Goal: Information Seeking & Learning: Find specific page/section

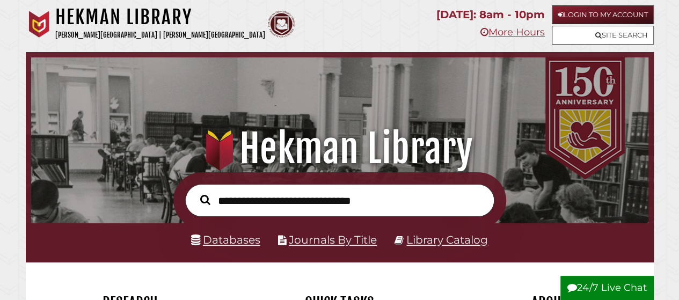
scroll to position [204, 612]
click at [227, 241] on link "Databases" at bounding box center [225, 239] width 69 height 13
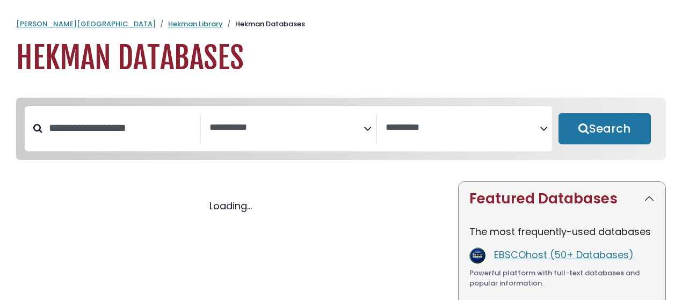
select select "Database Subject Filter"
select select "Database Vendors Filter"
select select "Database Subject Filter"
select select "Database Vendors Filter"
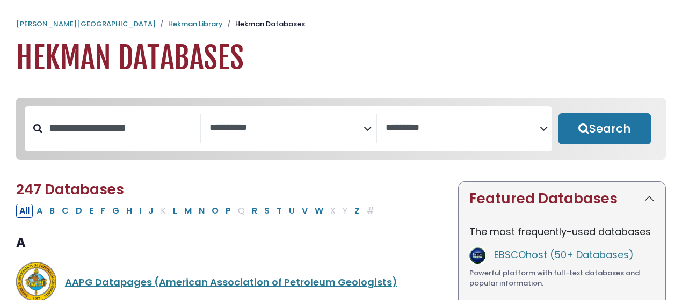
click at [365, 129] on icon "Search filters" at bounding box center [368, 127] width 8 height 16
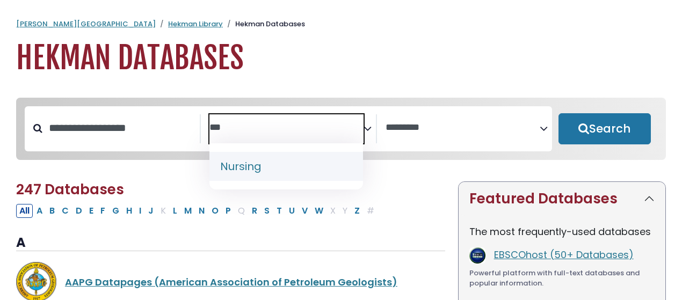
type textarea "***"
select select "*****"
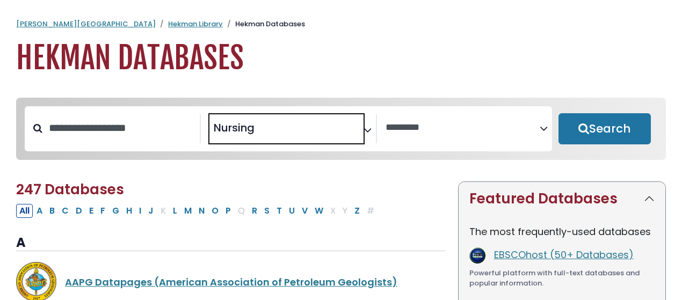
scroll to position [392, 0]
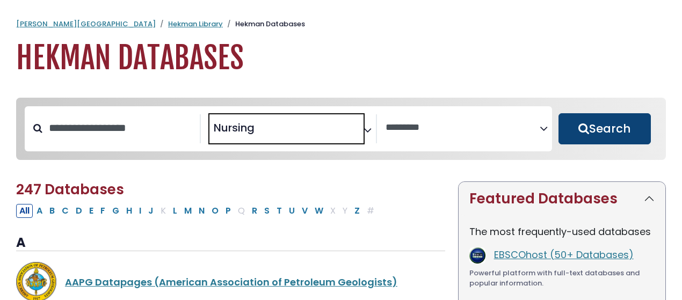
click at [607, 132] on button "Search" at bounding box center [605, 128] width 92 height 31
select select "Database Vendors Filter"
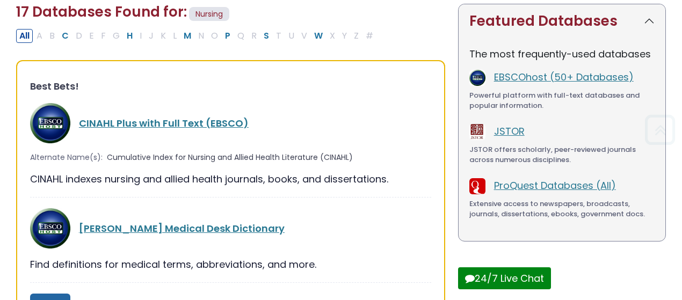
scroll to position [204, 0]
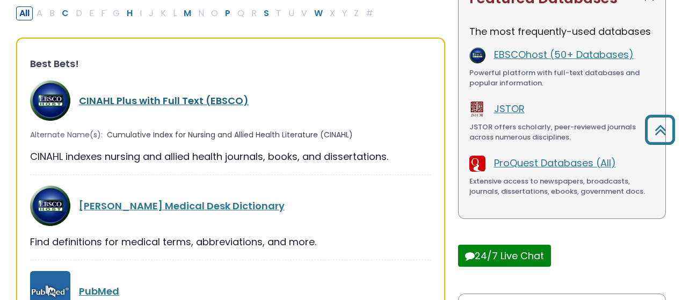
click at [164, 100] on link "CINAHL Plus with Full Text (EBSCO)" at bounding box center [164, 100] width 170 height 13
